Goal: Task Accomplishment & Management: Use online tool/utility

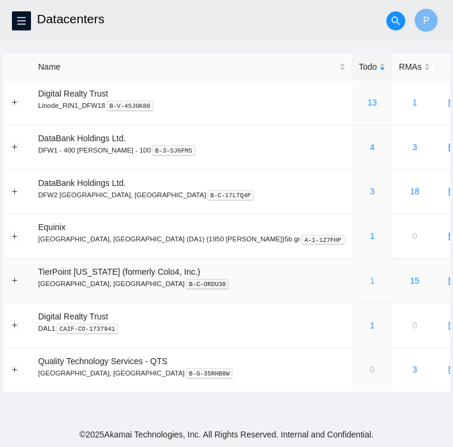
click at [370, 279] on link "1" at bounding box center [372, 281] width 5 height 10
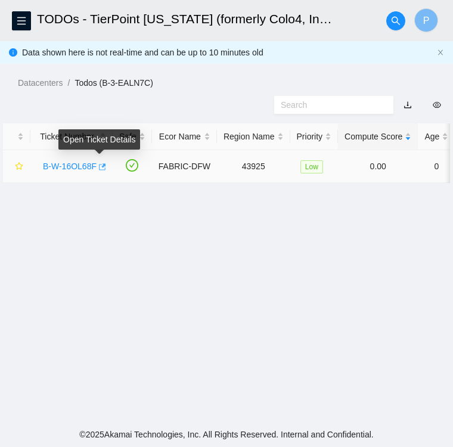
click at [97, 166] on icon "button" at bounding box center [101, 167] width 8 height 8
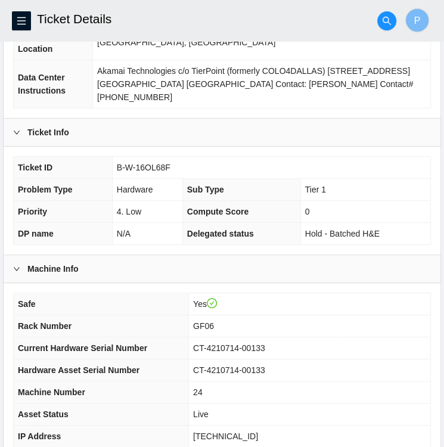
scroll to position [310, 0]
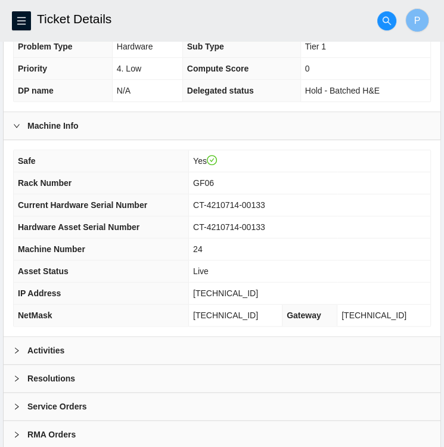
click at [16, 347] on icon "right" at bounding box center [16, 350] width 7 height 7
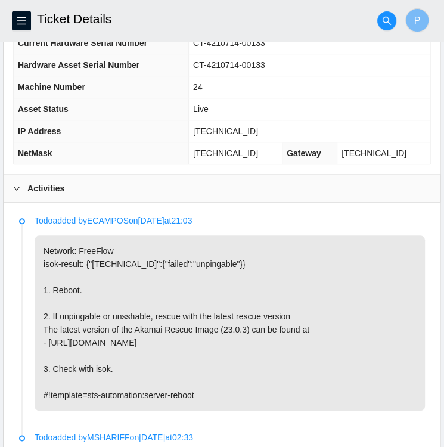
scroll to position [529, 0]
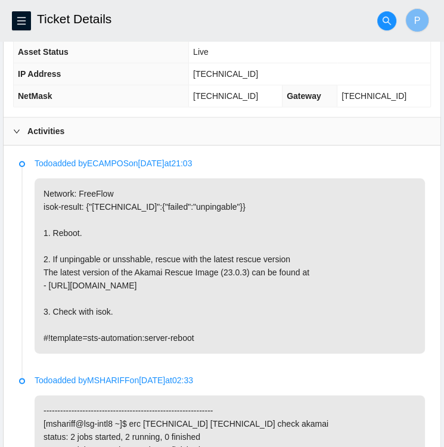
click at [16, 321] on div "Todo added by ECAMPOS on 2025-09-24 at 21:03 Network: FreeFlow isok-result: {"2…" at bounding box center [222, 384] width 418 height 459
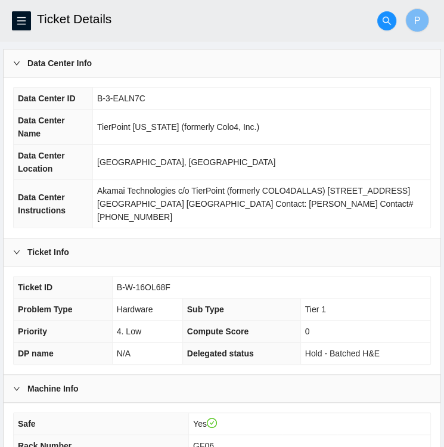
scroll to position [47, 0]
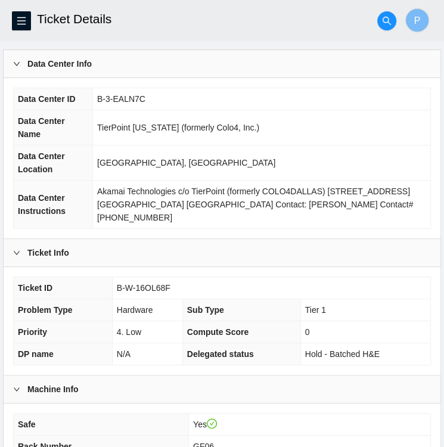
click at [360, 277] on td "B-W-16OL68F" at bounding box center [271, 288] width 318 height 22
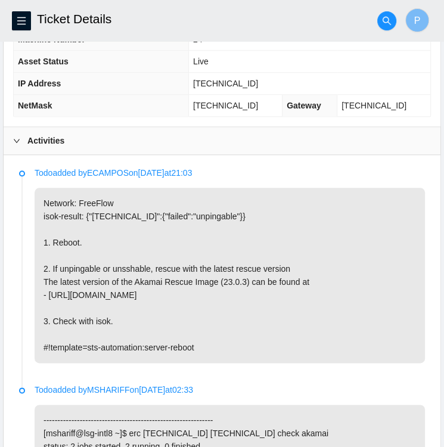
scroll to position [532, 0]
